Goal: Task Accomplishment & Management: Complete application form

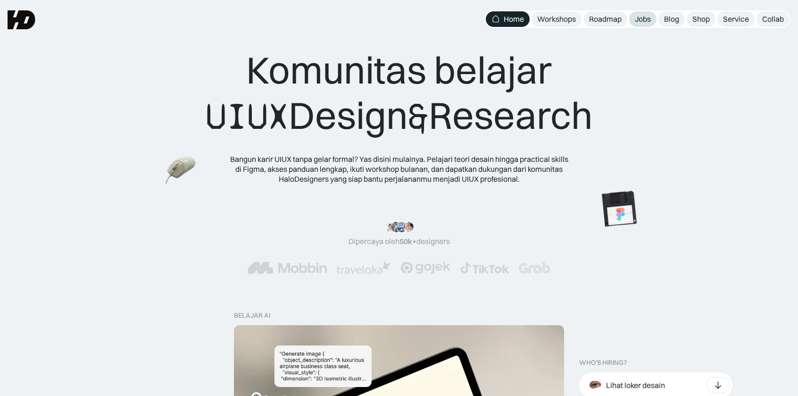
click at [640, 22] on div "Jobs" at bounding box center [643, 19] width 16 height 10
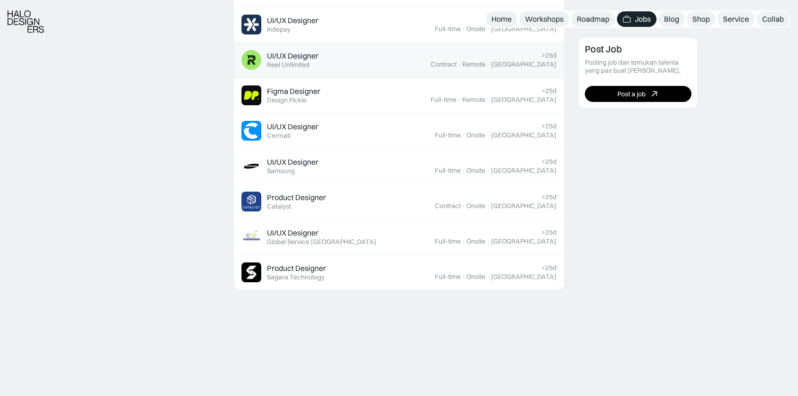
scroll to position [425, 0]
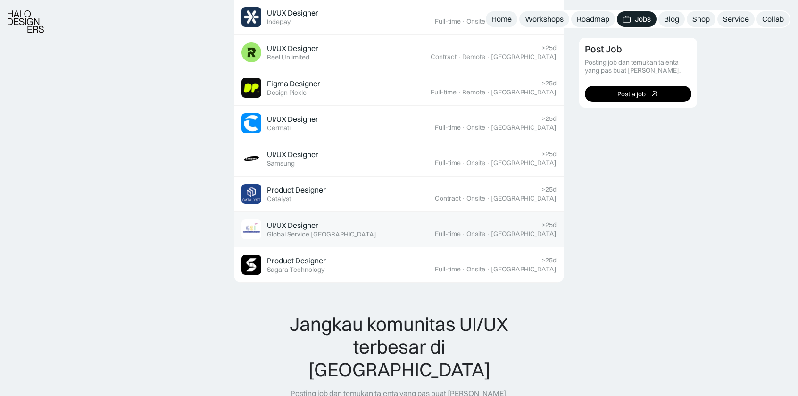
click at [316, 227] on div "UI/UX Designer" at bounding box center [292, 225] width 51 height 10
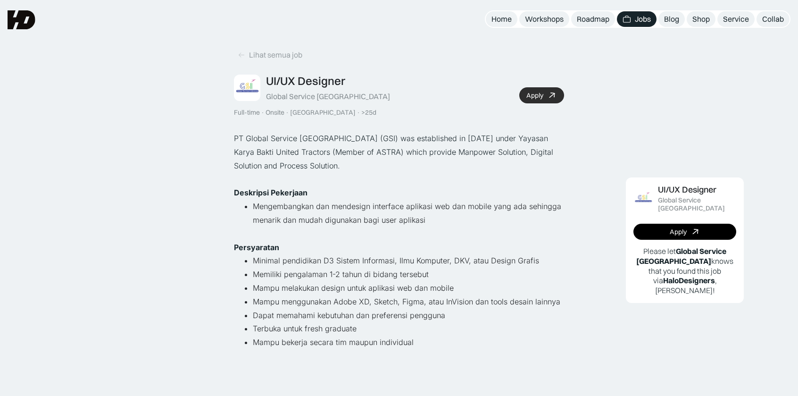
click at [545, 93] on link "Apply" at bounding box center [541, 95] width 45 height 16
